Goal: Book appointment/travel/reservation

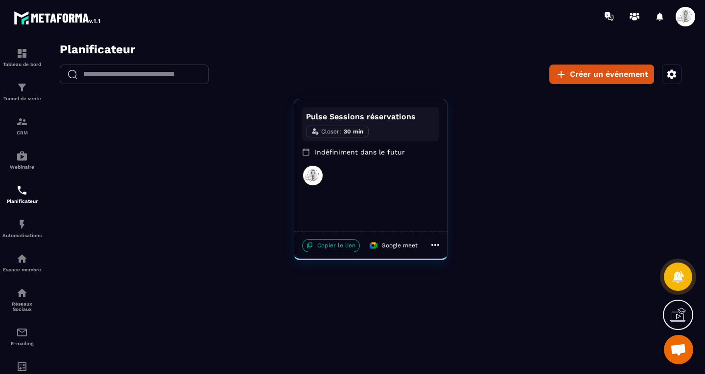
click at [321, 243] on p "Copier le lien" at bounding box center [331, 245] width 58 height 13
click at [366, 154] on p "Indéfiniment dans le futur" at bounding box center [370, 152] width 137 height 10
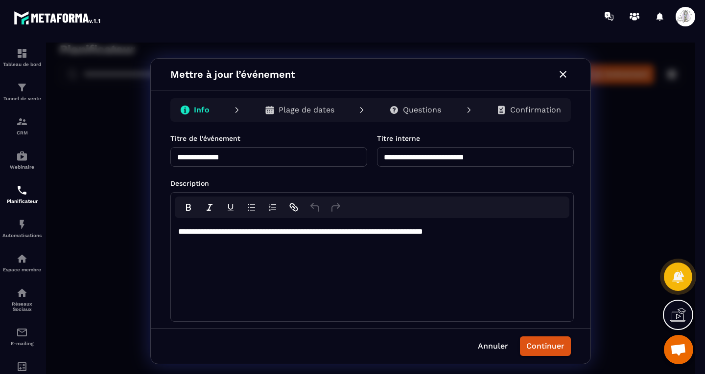
click at [322, 109] on p "Plage de dates" at bounding box center [307, 110] width 56 height 10
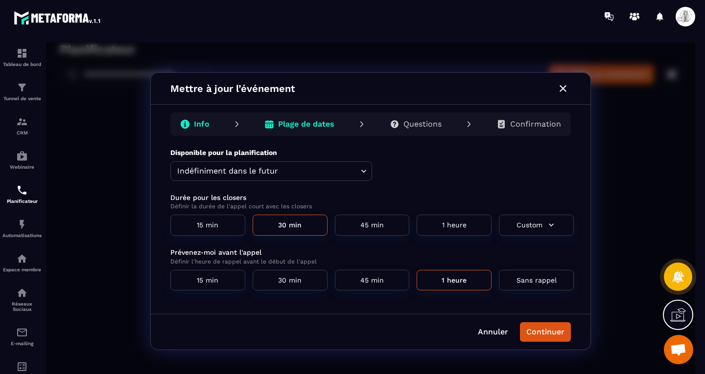
click at [420, 123] on p "Questions" at bounding box center [422, 124] width 38 height 10
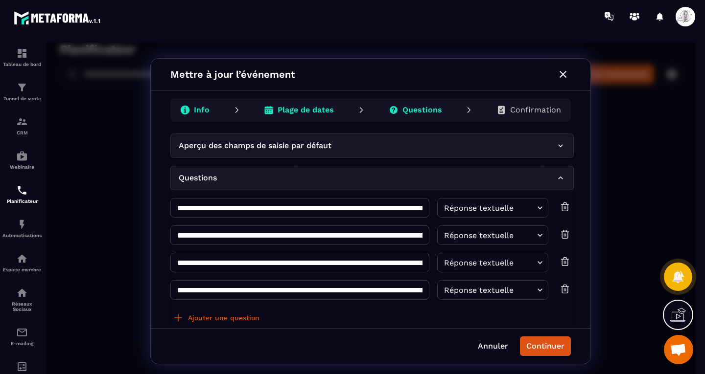
click at [522, 107] on p "Confirmation" at bounding box center [535, 110] width 51 height 10
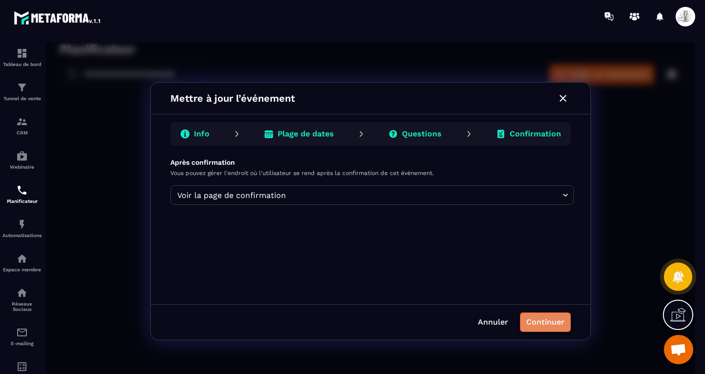
click at [550, 325] on button "Continuer" at bounding box center [545, 323] width 51 height 20
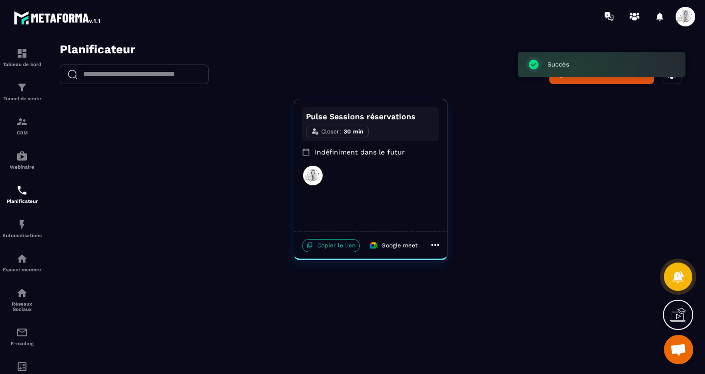
click at [334, 245] on p "Copier le lien" at bounding box center [331, 245] width 58 height 13
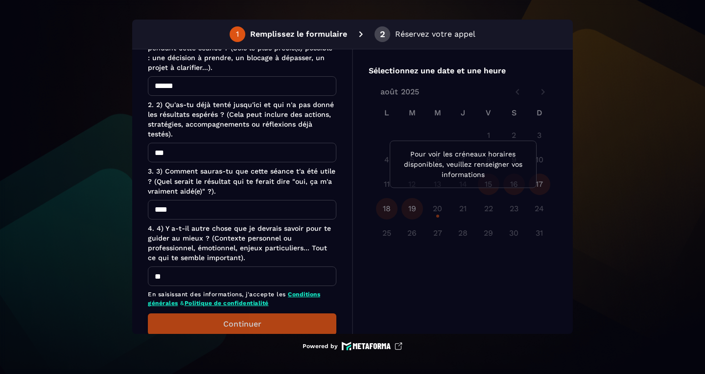
scroll to position [260, 0]
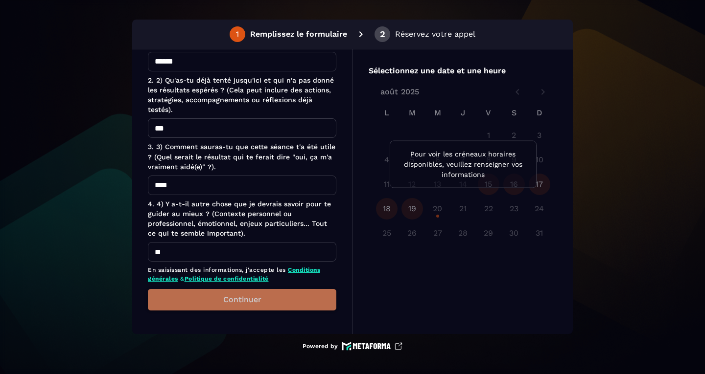
click at [297, 307] on button "Continuer" at bounding box center [242, 300] width 188 height 22
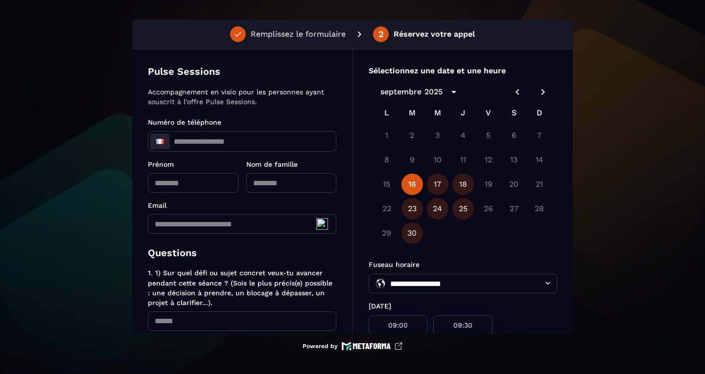
scroll to position [0, 0]
